Goal: Information Seeking & Learning: Learn about a topic

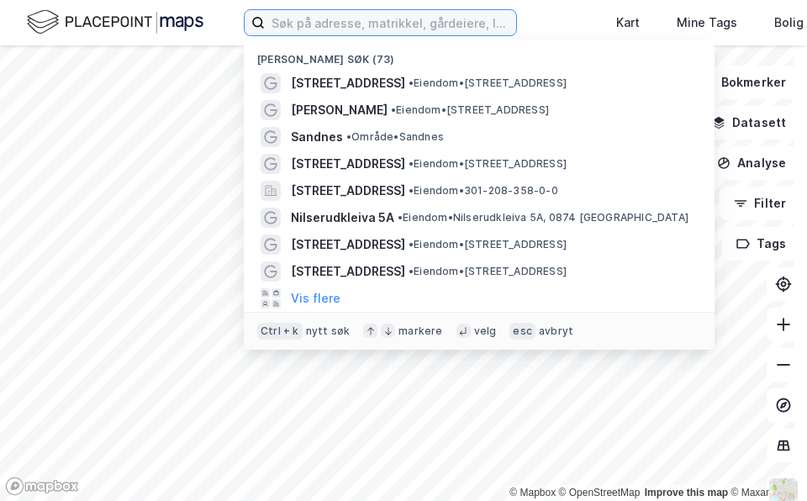
click at [481, 28] on input at bounding box center [390, 22] width 251 height 25
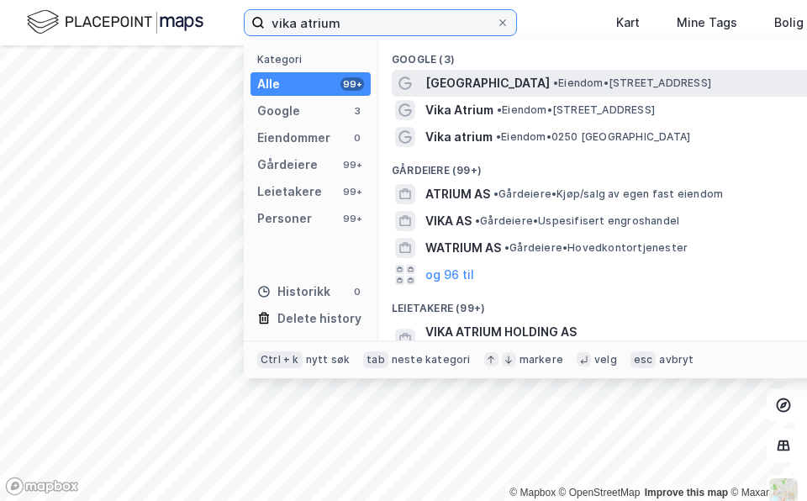
type input "vika atrium"
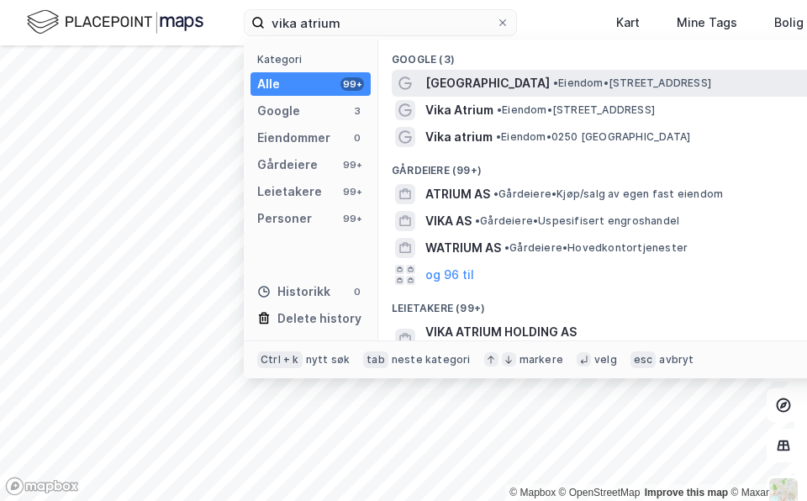
click at [471, 80] on span "[GEOGRAPHIC_DATA]" at bounding box center [487, 83] width 124 height 20
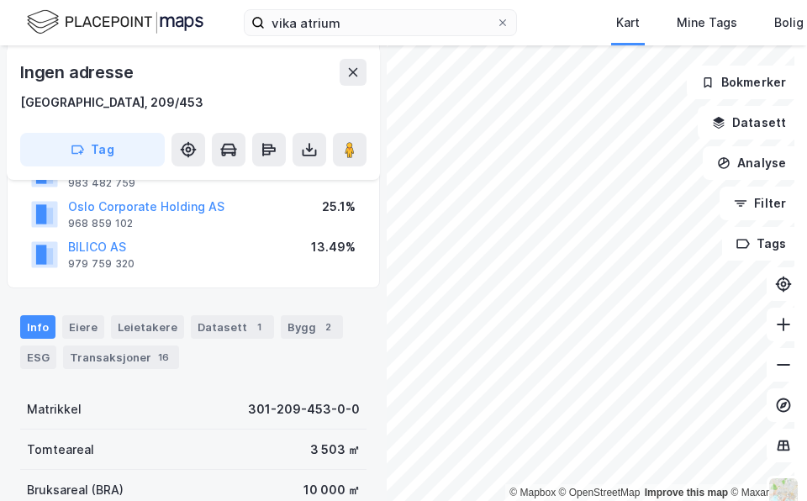
scroll to position [269, 0]
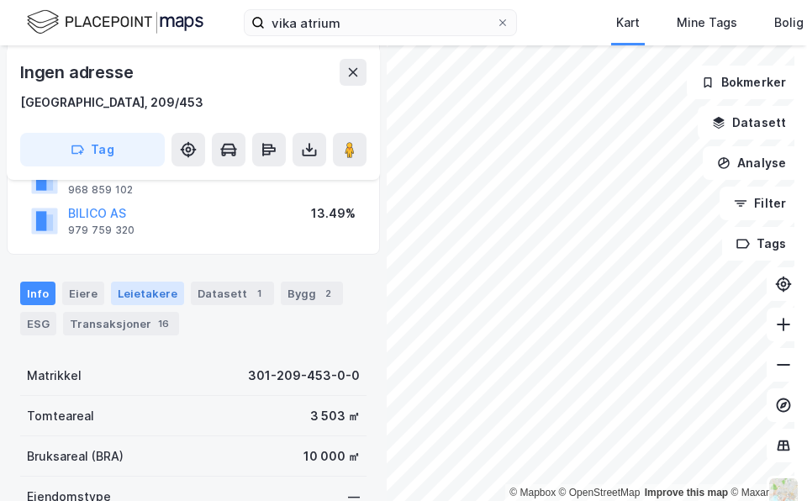
click at [148, 290] on div "Leietakere" at bounding box center [147, 294] width 73 height 24
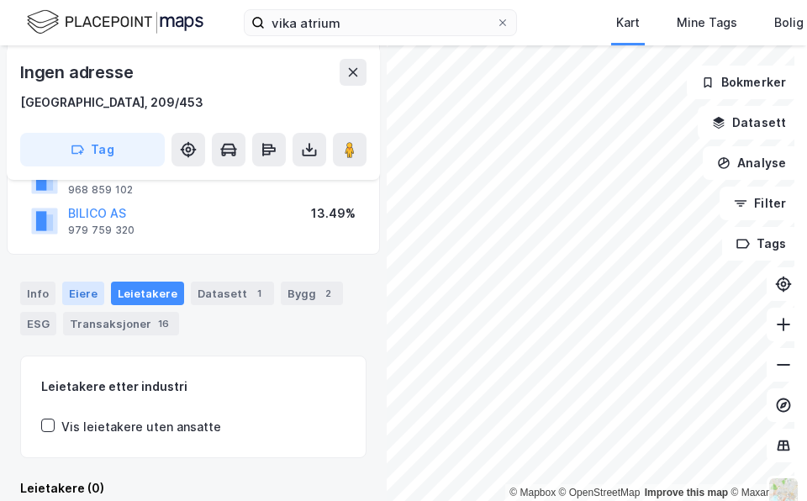
click at [82, 289] on div "Eiere" at bounding box center [83, 294] width 42 height 24
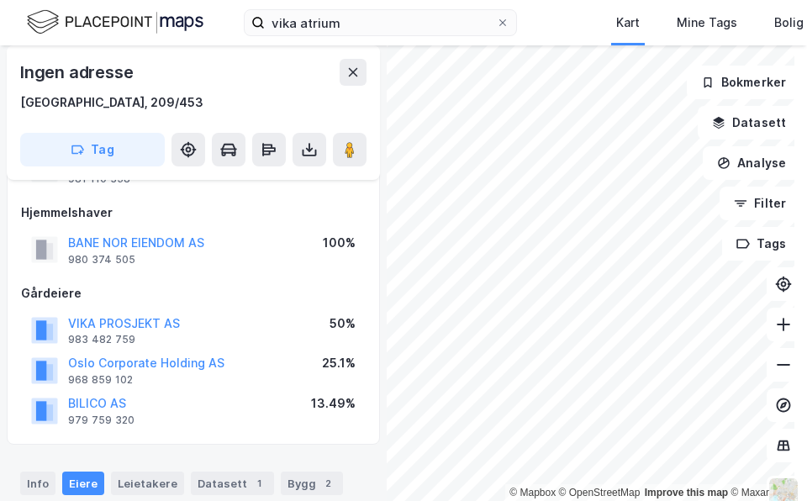
scroll to position [86, 0]
